Goal: Task Accomplishment & Management: Manage account settings

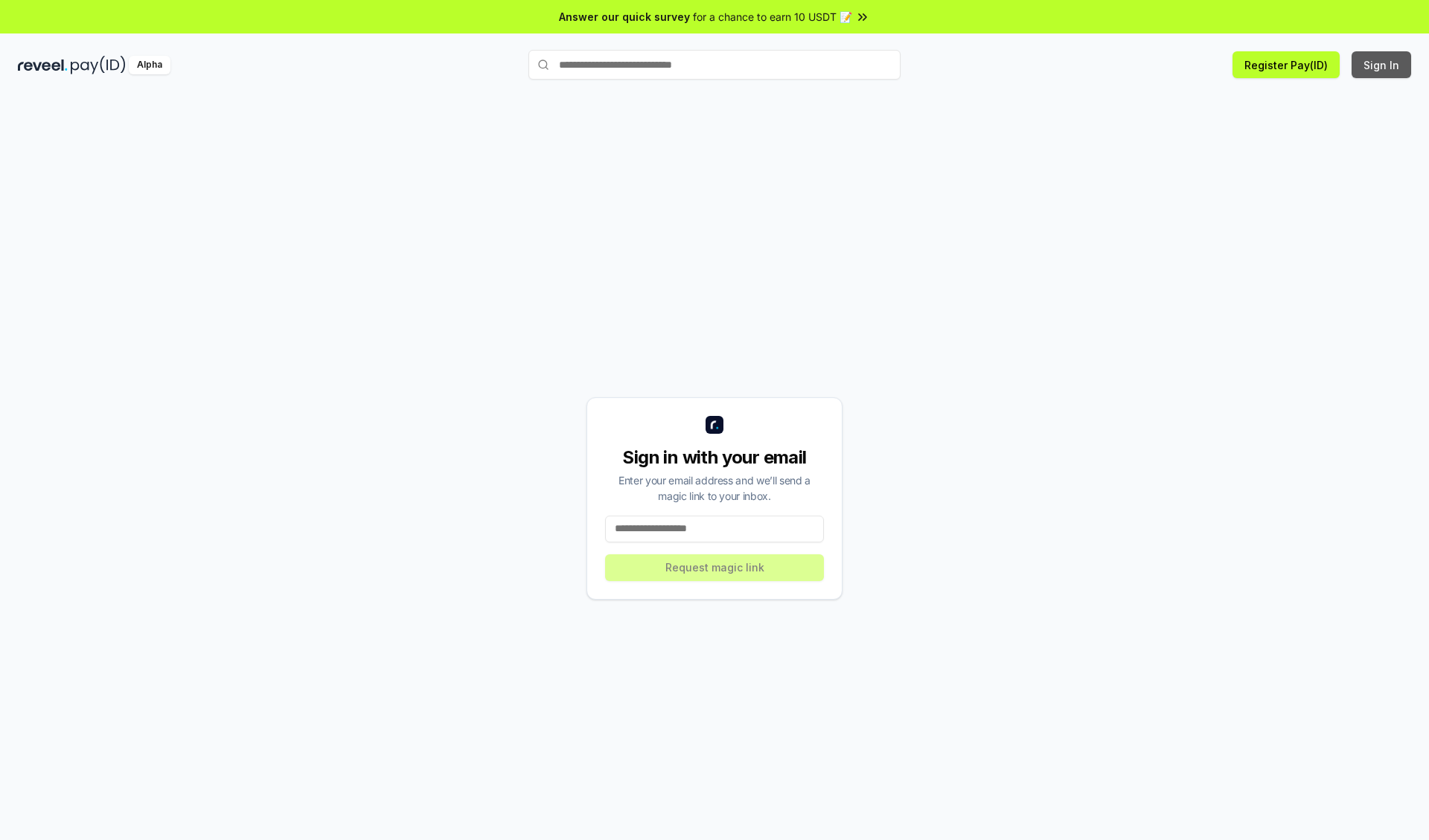
click at [1382, 65] on button "Sign In" at bounding box center [1381, 64] width 60 height 27
type input "**********"
click at [714, 567] on button "Request magic link" at bounding box center [714, 567] width 219 height 27
